Goal: Task Accomplishment & Management: Manage account settings

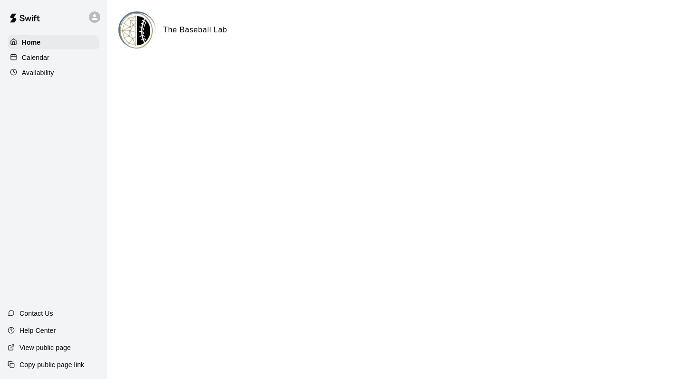
click at [34, 53] on p "Calendar" at bounding box center [36, 58] width 28 height 10
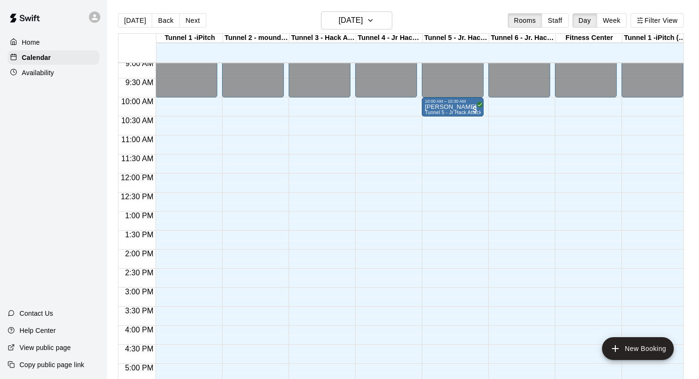
scroll to position [321, 0]
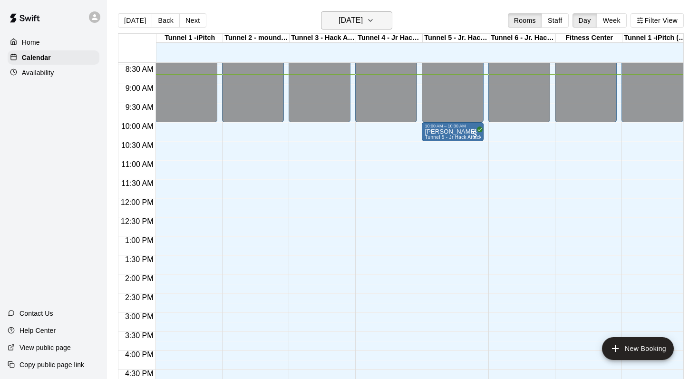
click at [362, 20] on h6 "[DATE]" at bounding box center [351, 20] width 24 height 13
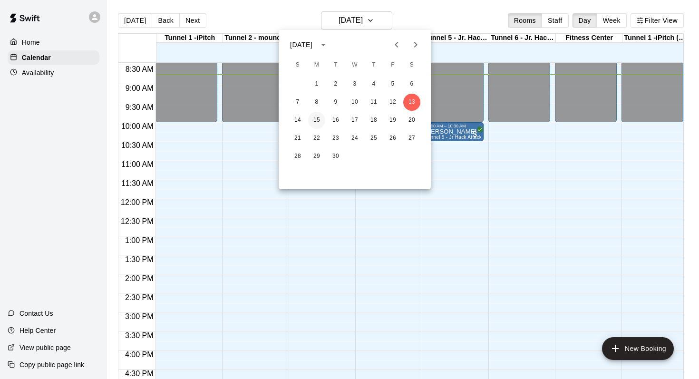
click at [315, 119] on button "15" at bounding box center [316, 120] width 17 height 17
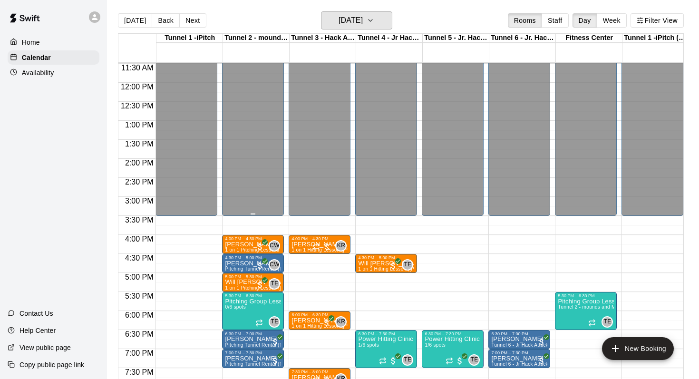
scroll to position [538, 0]
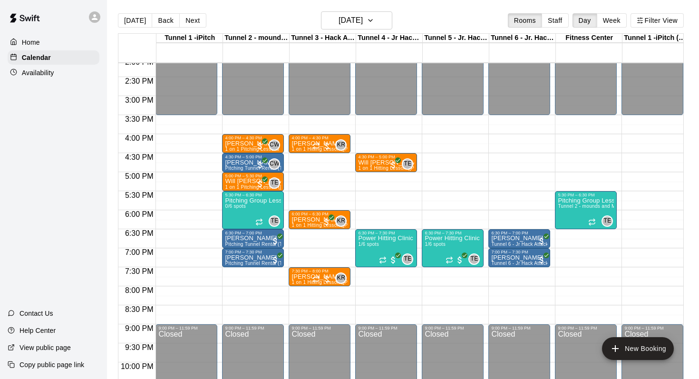
click at [58, 79] on div "Availability" at bounding box center [54, 73] width 92 height 14
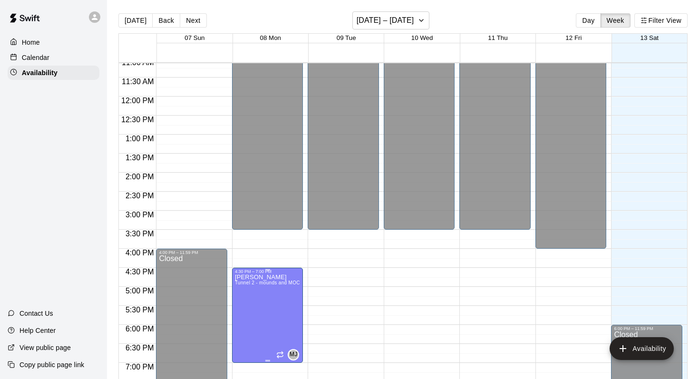
scroll to position [456, 0]
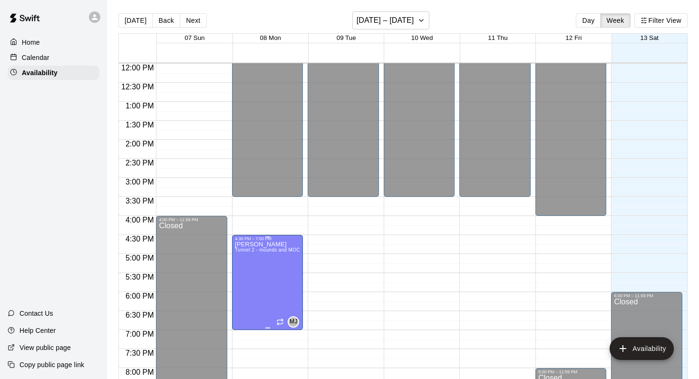
click at [243, 253] on icon "edit" at bounding box center [245, 251] width 9 height 9
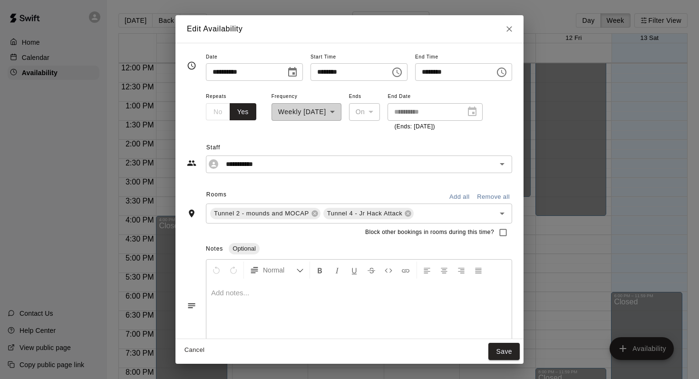
click at [504, 72] on icon "Choose time, selected time is 7:00 PM" at bounding box center [502, 72] width 3 height 4
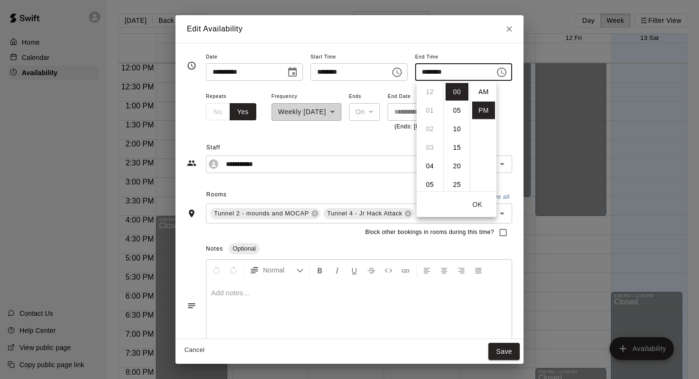
scroll to position [17, 0]
click at [430, 102] on li "06" at bounding box center [429, 104] width 23 height 18
type input "********"
click at [477, 201] on button "OK" at bounding box center [477, 205] width 30 height 18
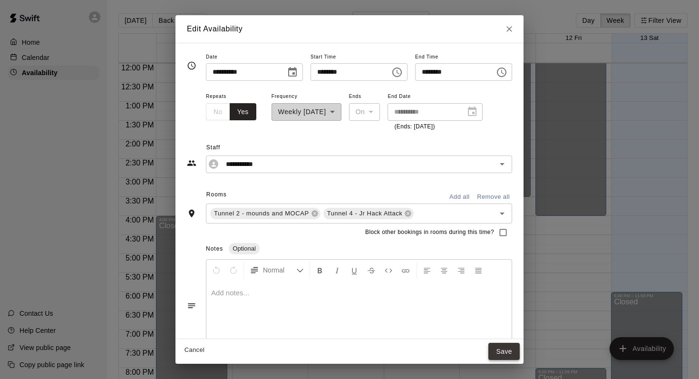
click at [513, 349] on button "Save" at bounding box center [503, 352] width 31 height 18
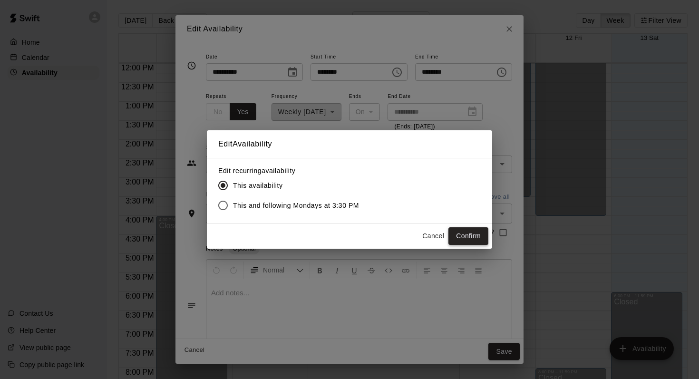
click at [466, 241] on button "Confirm" at bounding box center [468, 236] width 40 height 18
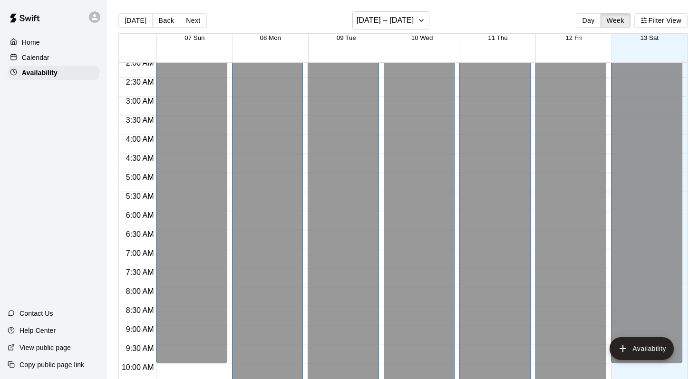
scroll to position [0, 0]
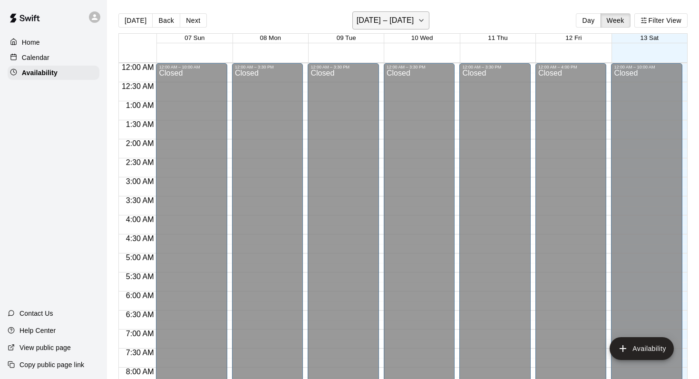
click at [416, 29] on button "[DATE] – [DATE]" at bounding box center [391, 20] width 78 height 18
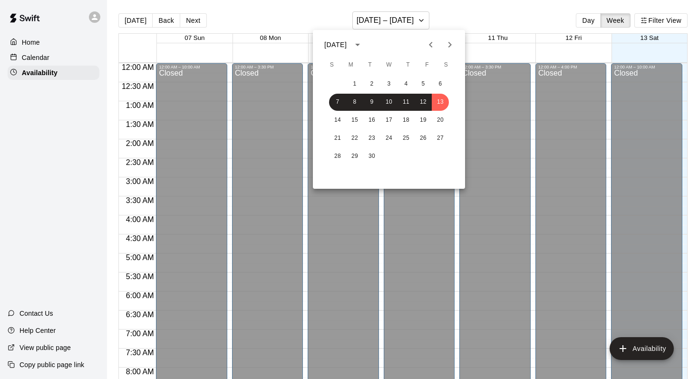
click at [299, 16] on div at bounding box center [349, 189] width 699 height 379
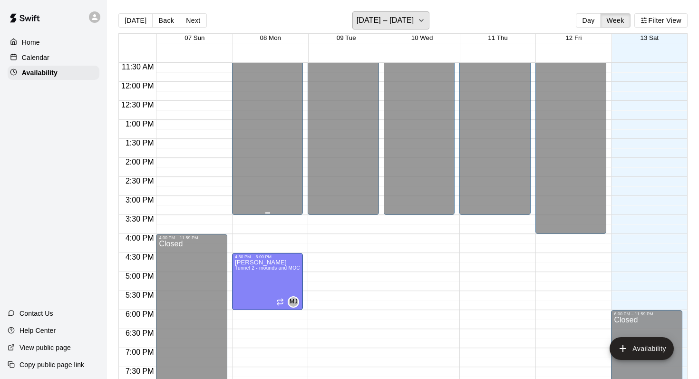
scroll to position [438, 0]
click at [194, 21] on button "Next" at bounding box center [193, 20] width 27 height 14
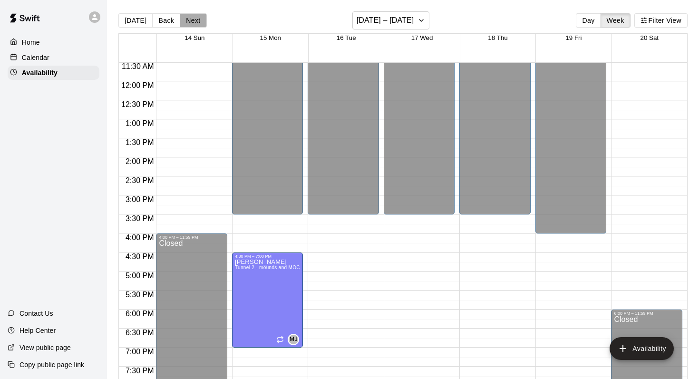
click at [194, 21] on button "Next" at bounding box center [193, 20] width 27 height 14
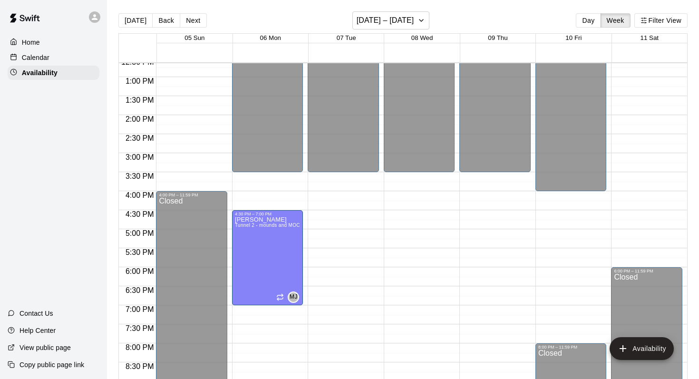
scroll to position [482, 0]
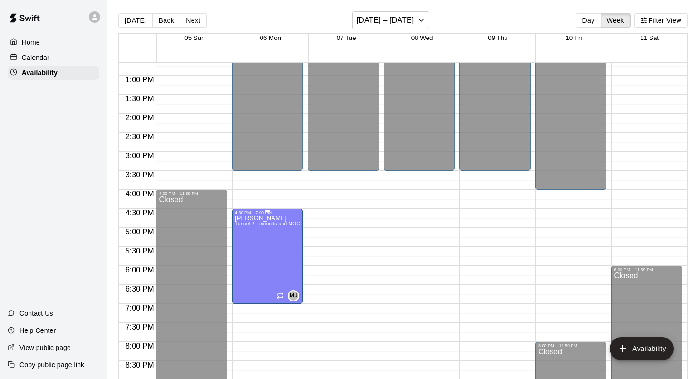
click at [239, 248] on icon "delete" at bounding box center [244, 248] width 11 height 11
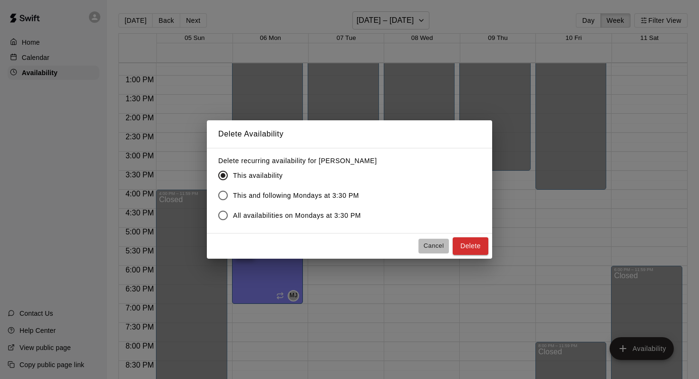
click at [427, 242] on button "Cancel" at bounding box center [433, 246] width 30 height 15
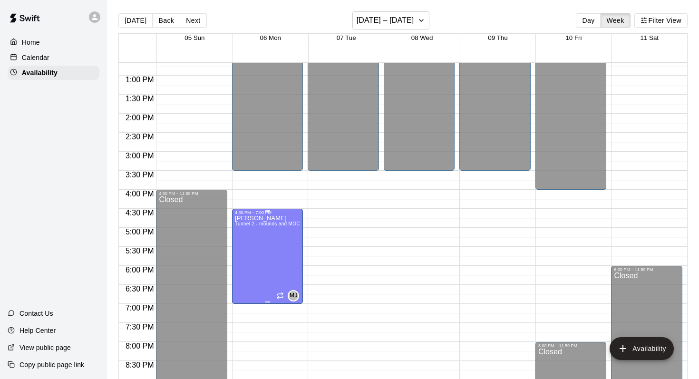
click at [243, 250] on icon "delete" at bounding box center [245, 248] width 7 height 9
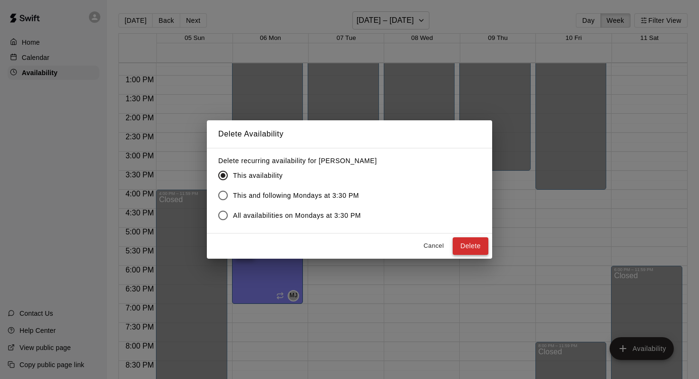
click at [482, 245] on button "Delete" at bounding box center [471, 246] width 36 height 18
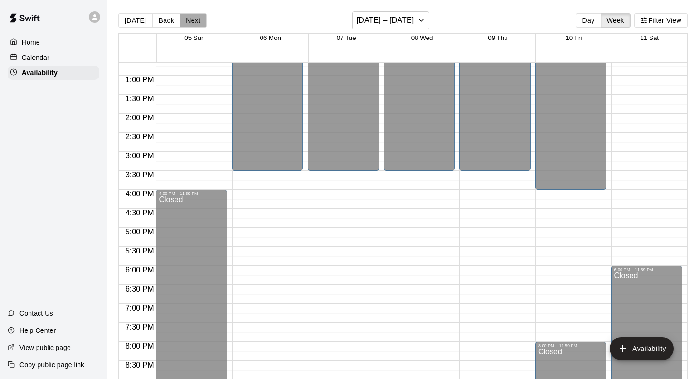
click at [201, 24] on button "Next" at bounding box center [193, 20] width 27 height 14
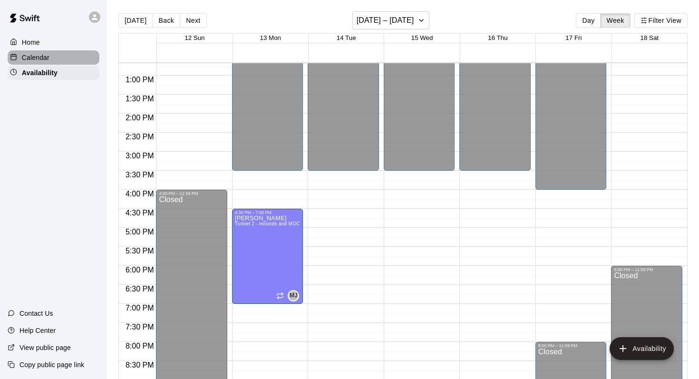
click at [55, 58] on div "Calendar" at bounding box center [54, 57] width 92 height 14
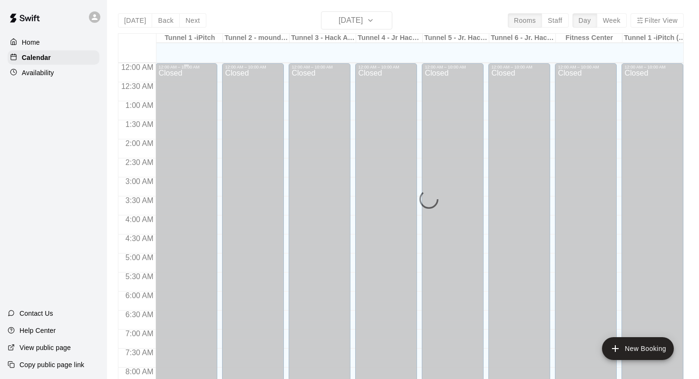
scroll to position [334, 0]
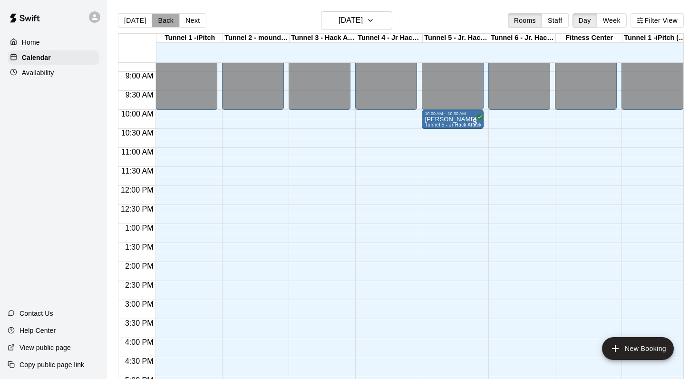
click at [167, 21] on button "Back" at bounding box center [166, 20] width 28 height 14
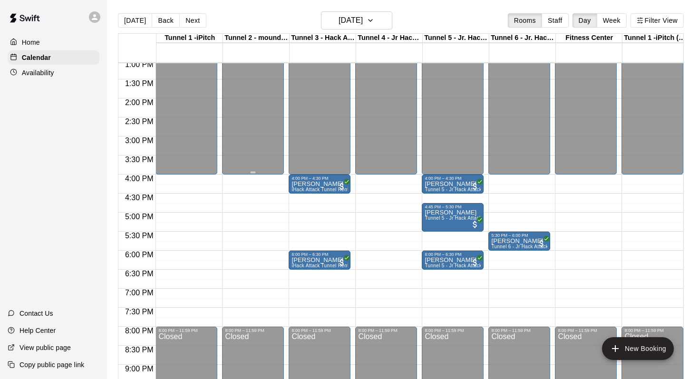
scroll to position [495, 0]
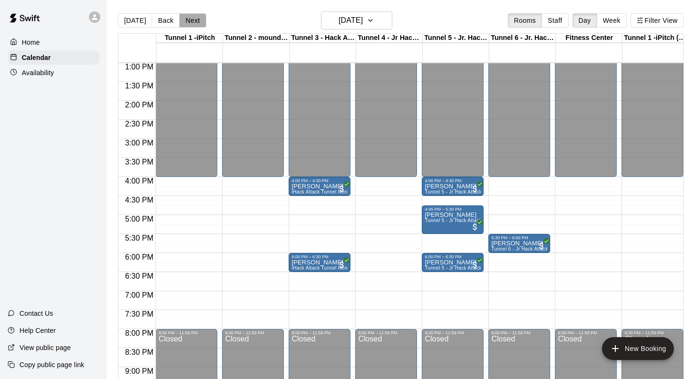
click at [192, 19] on button "Next" at bounding box center [192, 20] width 27 height 14
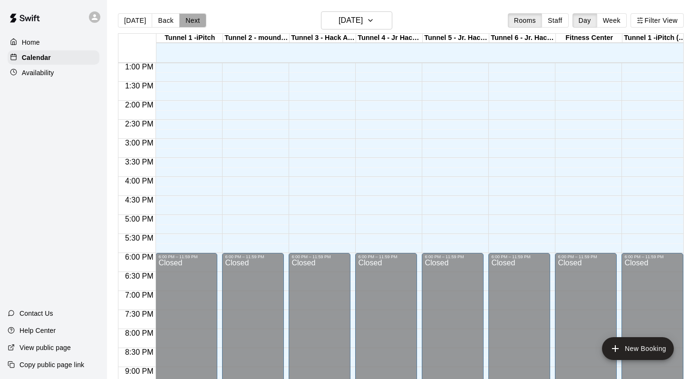
click at [192, 19] on button "Next" at bounding box center [192, 20] width 27 height 14
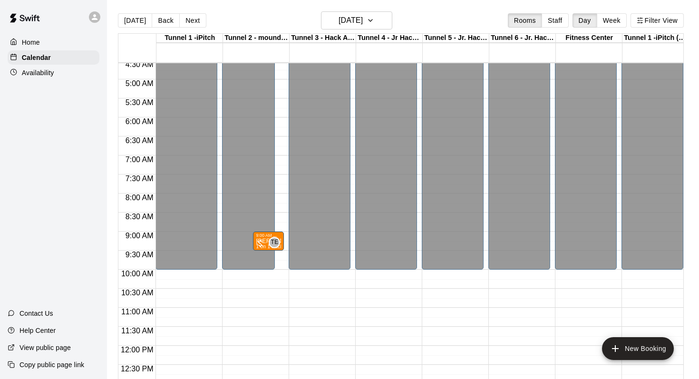
scroll to position [172, 0]
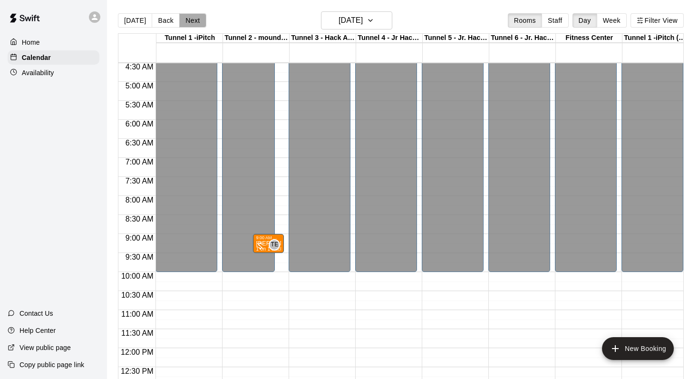
click at [196, 21] on button "Next" at bounding box center [192, 20] width 27 height 14
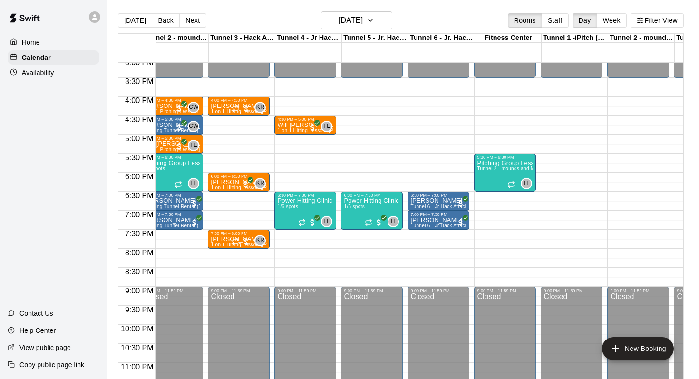
scroll to position [0, 0]
